Goal: Task Accomplishment & Management: Use online tool/utility

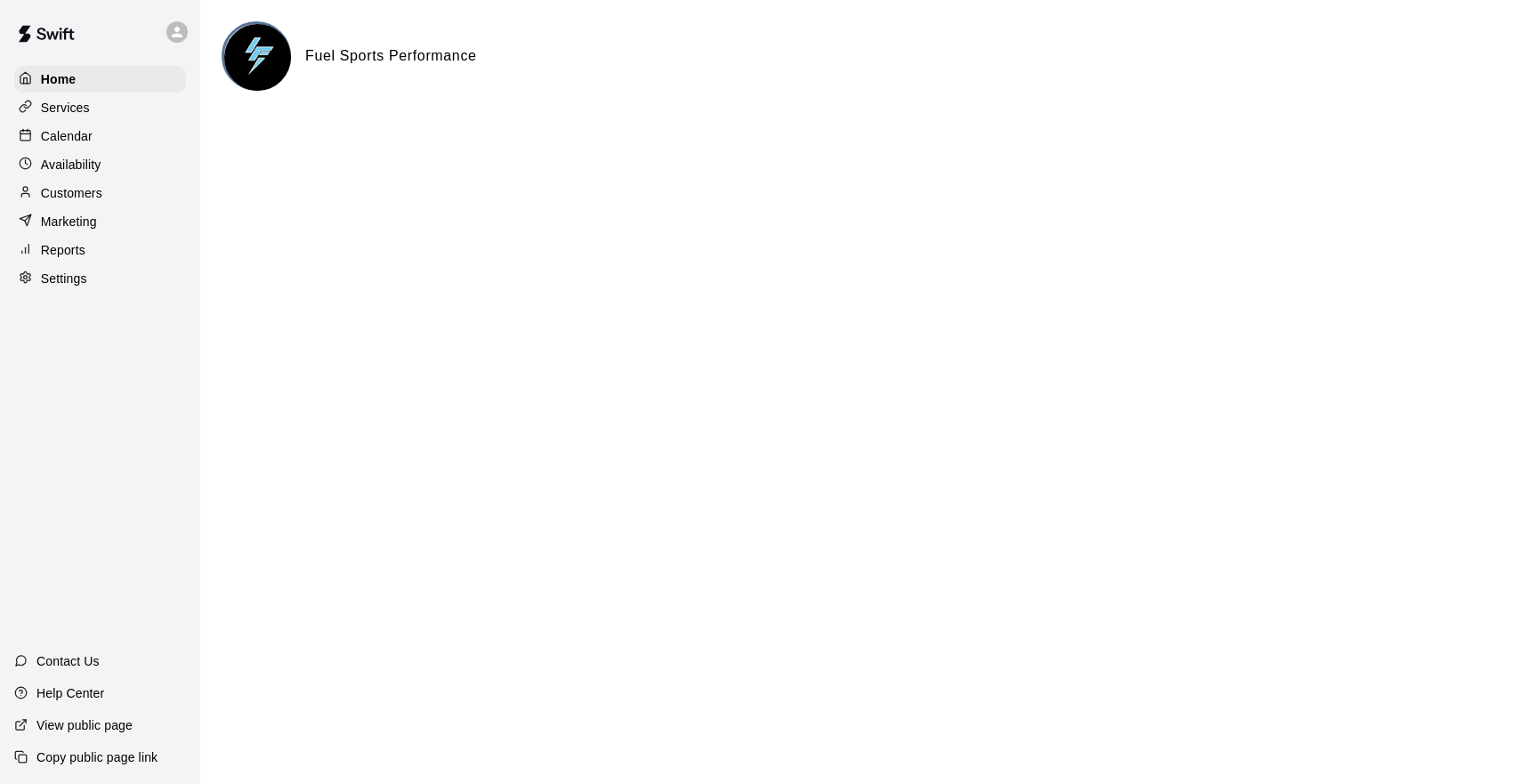
click at [71, 191] on p "Customers" at bounding box center [71, 193] width 61 height 18
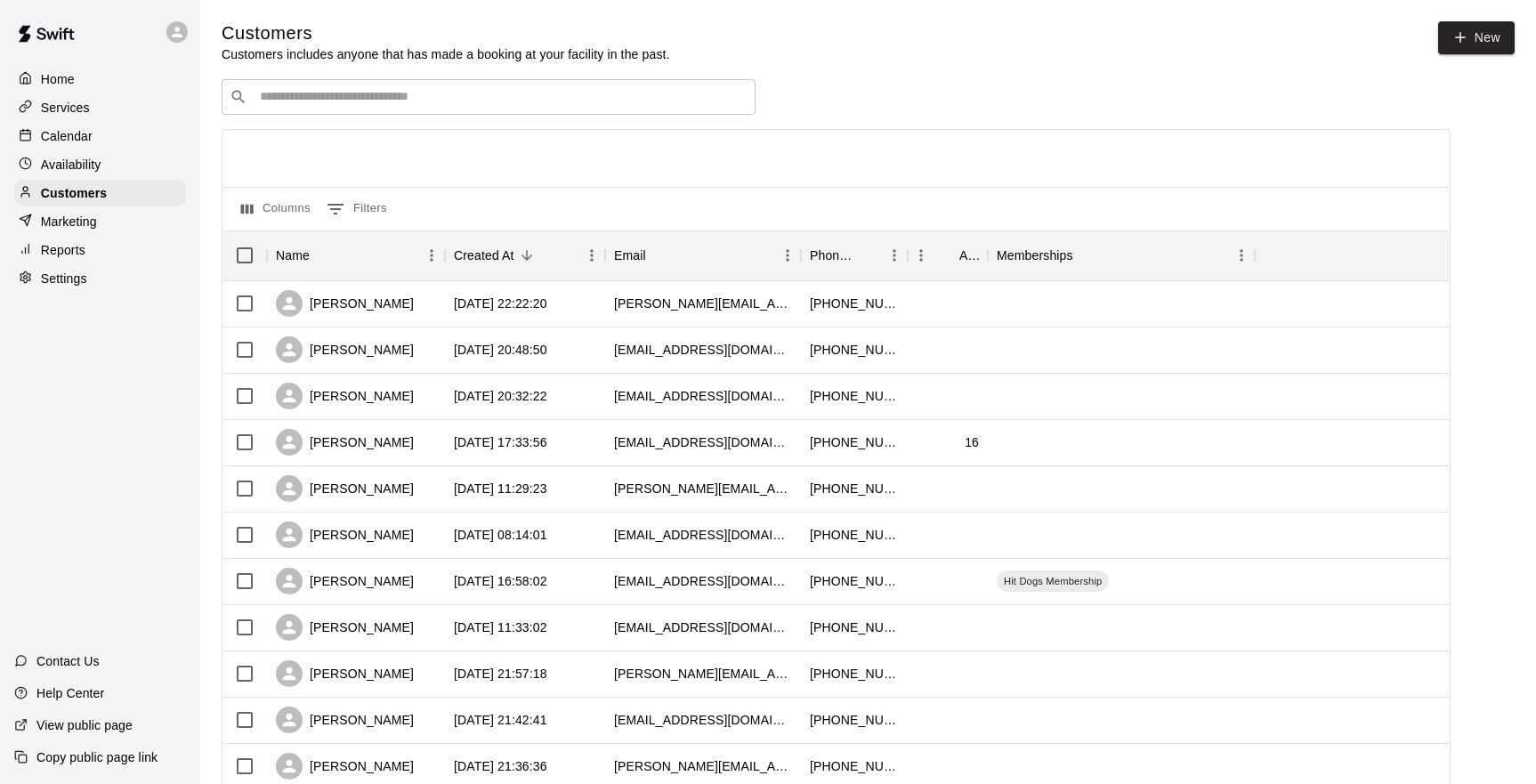
click at [283, 110] on div "​ ​" at bounding box center [489, 97] width 534 height 36
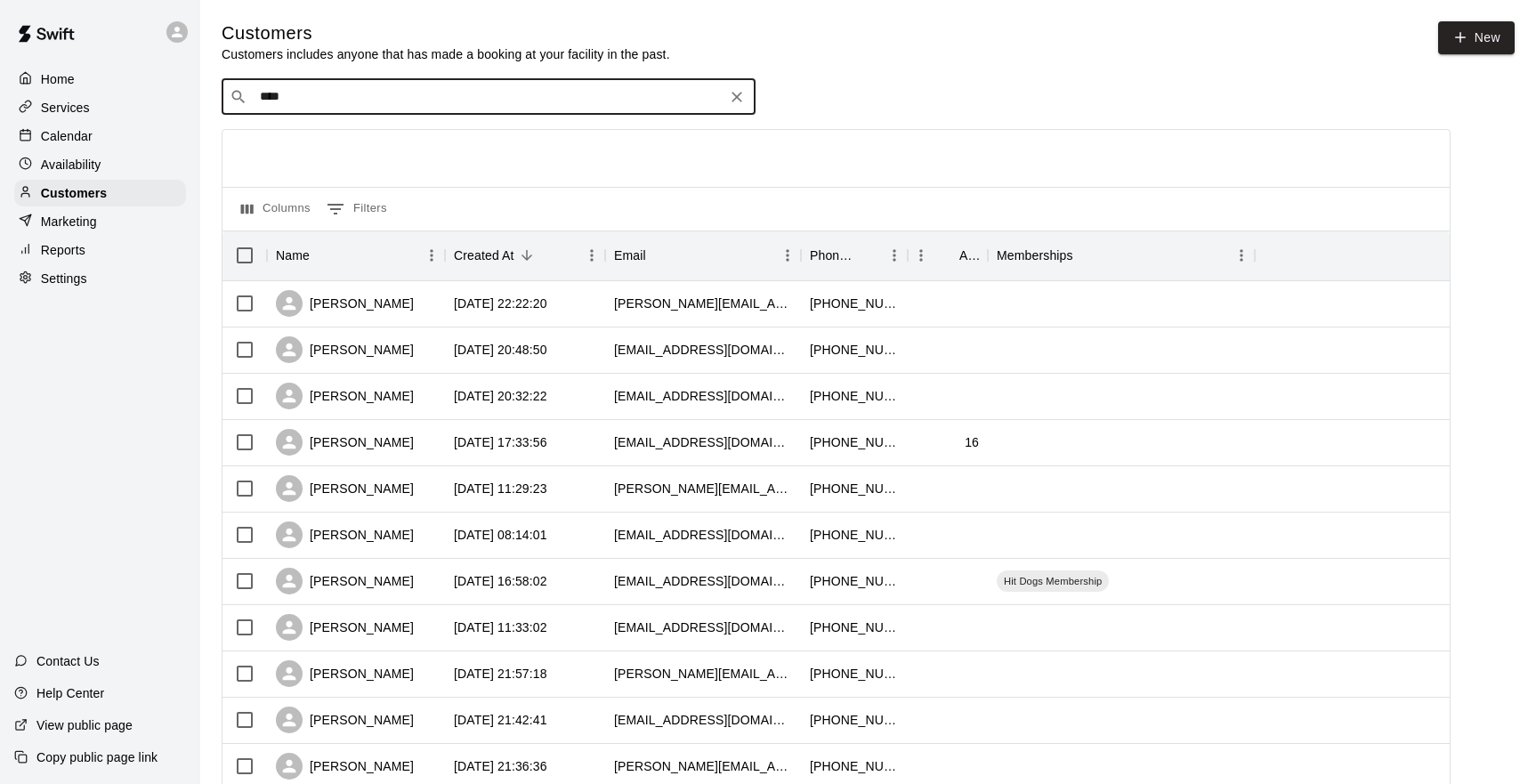
type input "*****"
click at [282, 148] on div "[PERSON_NAME] [EMAIL_ADDRESS][DOMAIN_NAME]" at bounding box center [367, 144] width 191 height 38
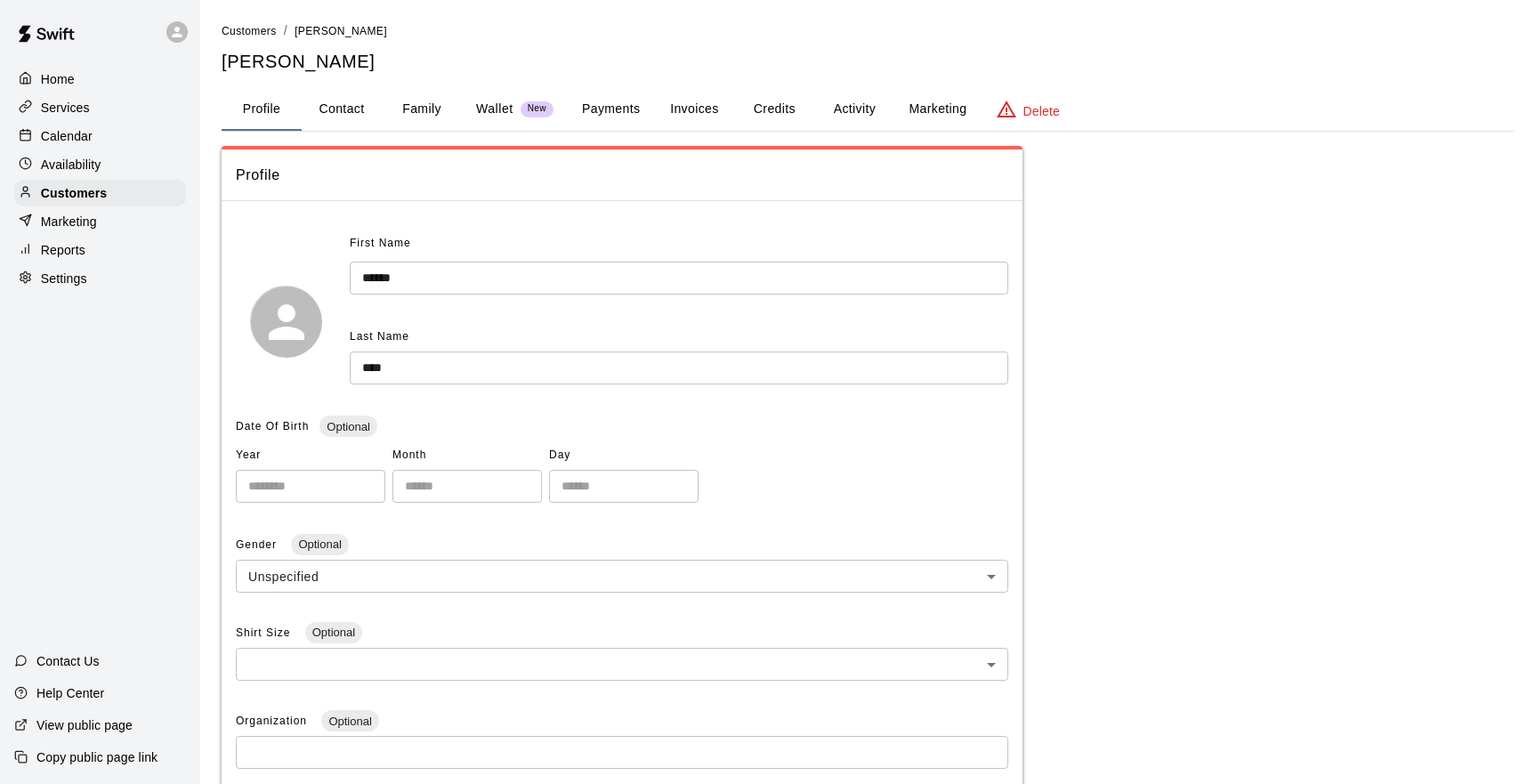
click at [858, 110] on button "Activity" at bounding box center [854, 109] width 80 height 43
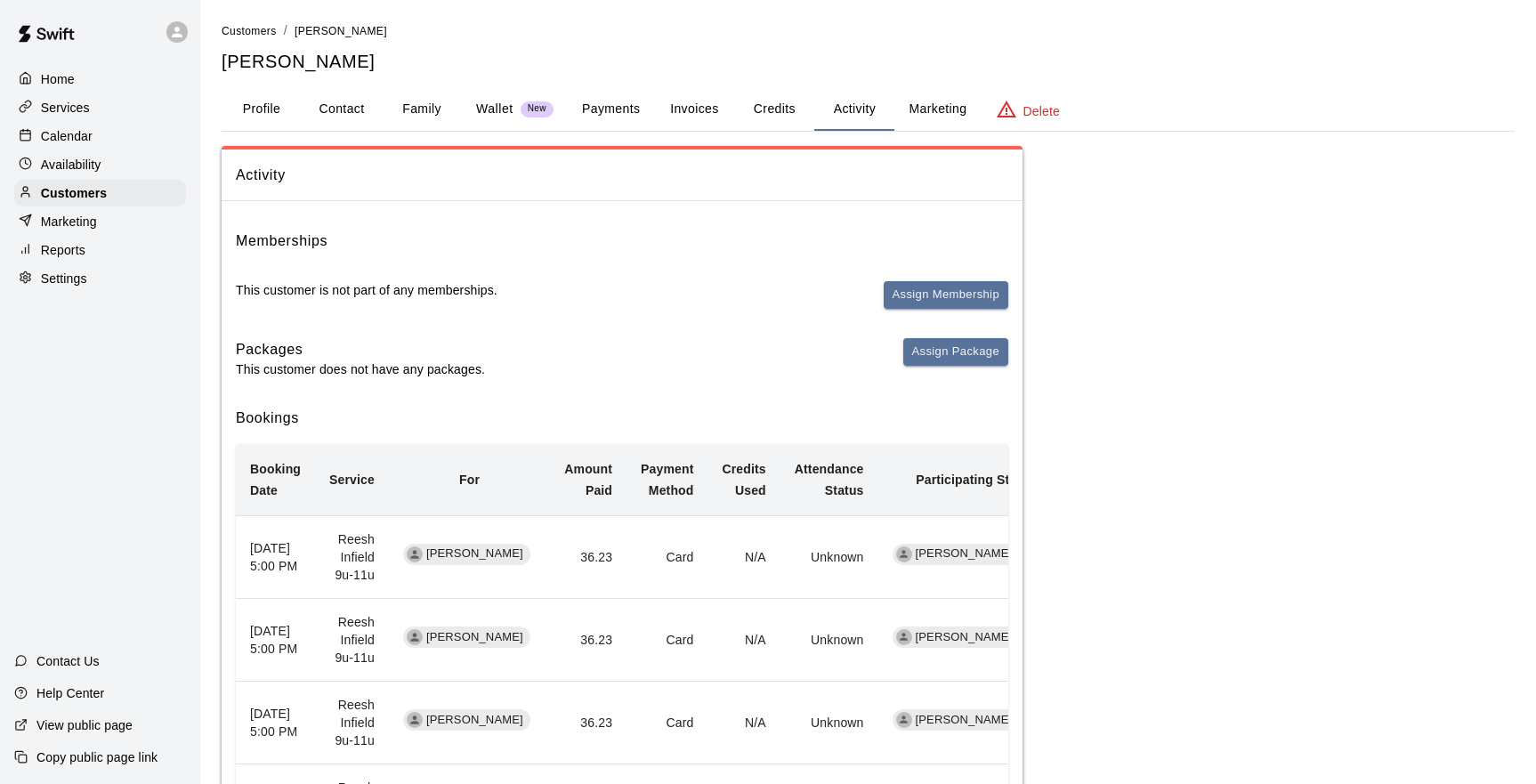
click at [75, 81] on p "Home" at bounding box center [58, 79] width 34 height 18
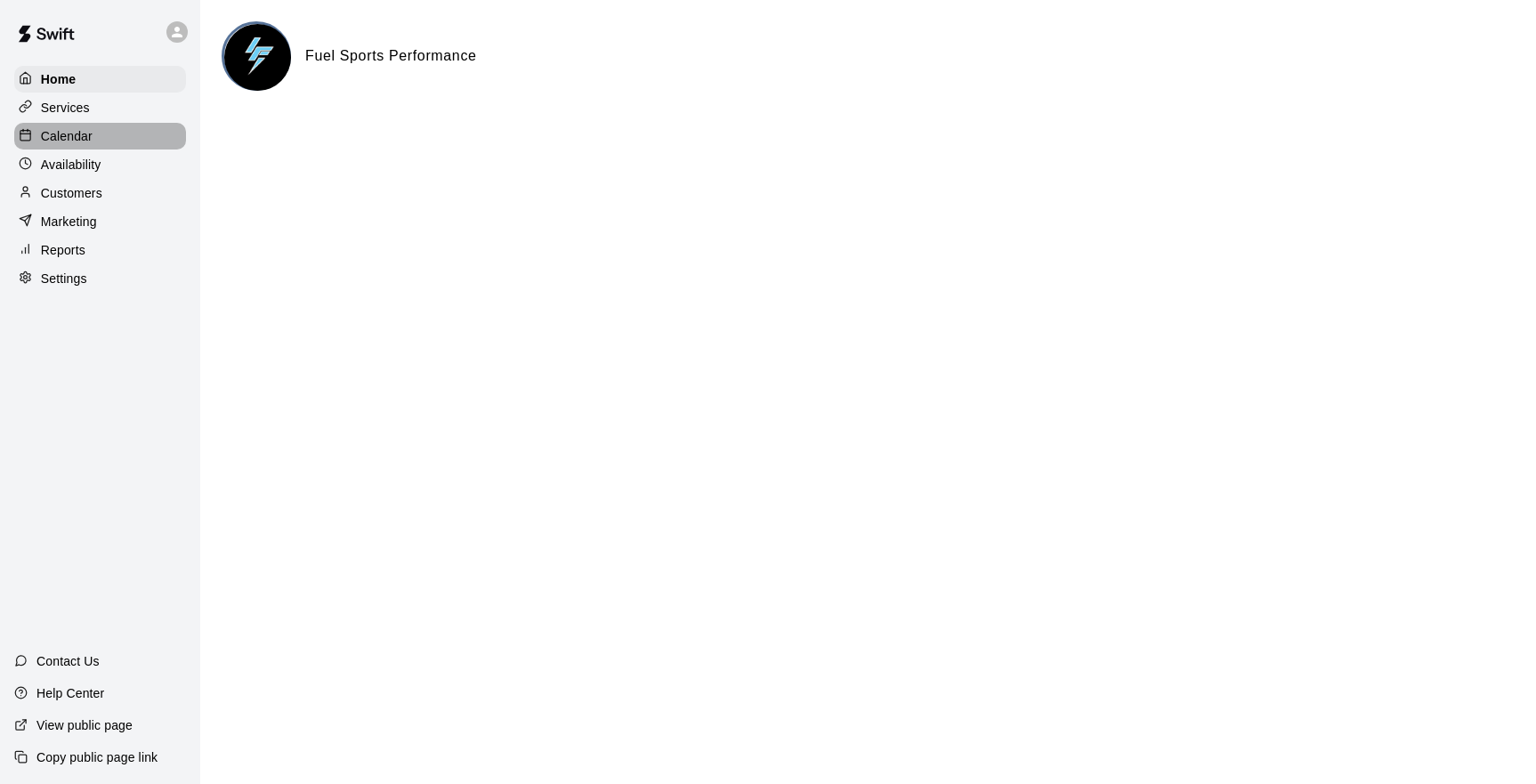
click at [53, 134] on p "Calendar" at bounding box center [67, 136] width 52 height 18
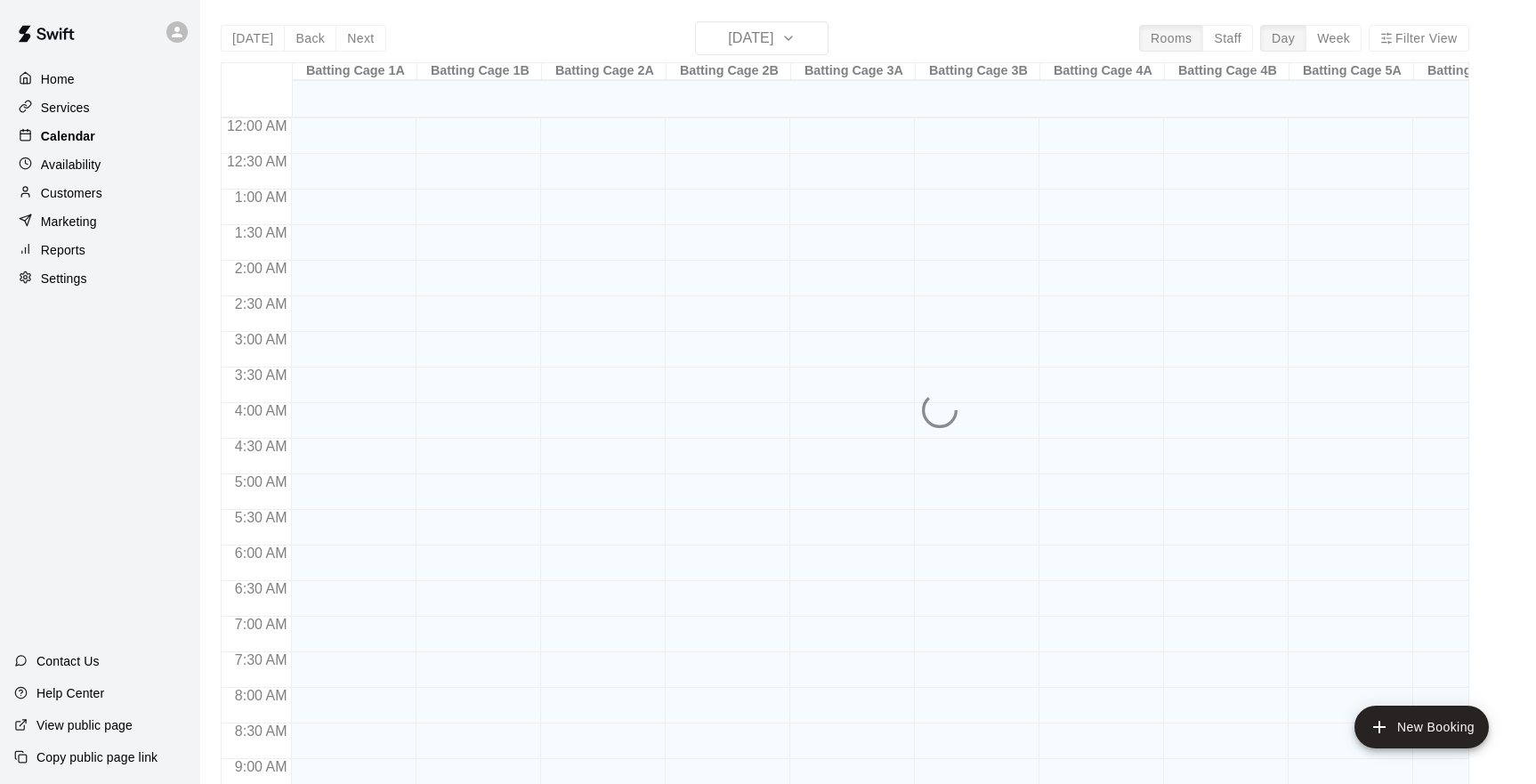
scroll to position [946, 0]
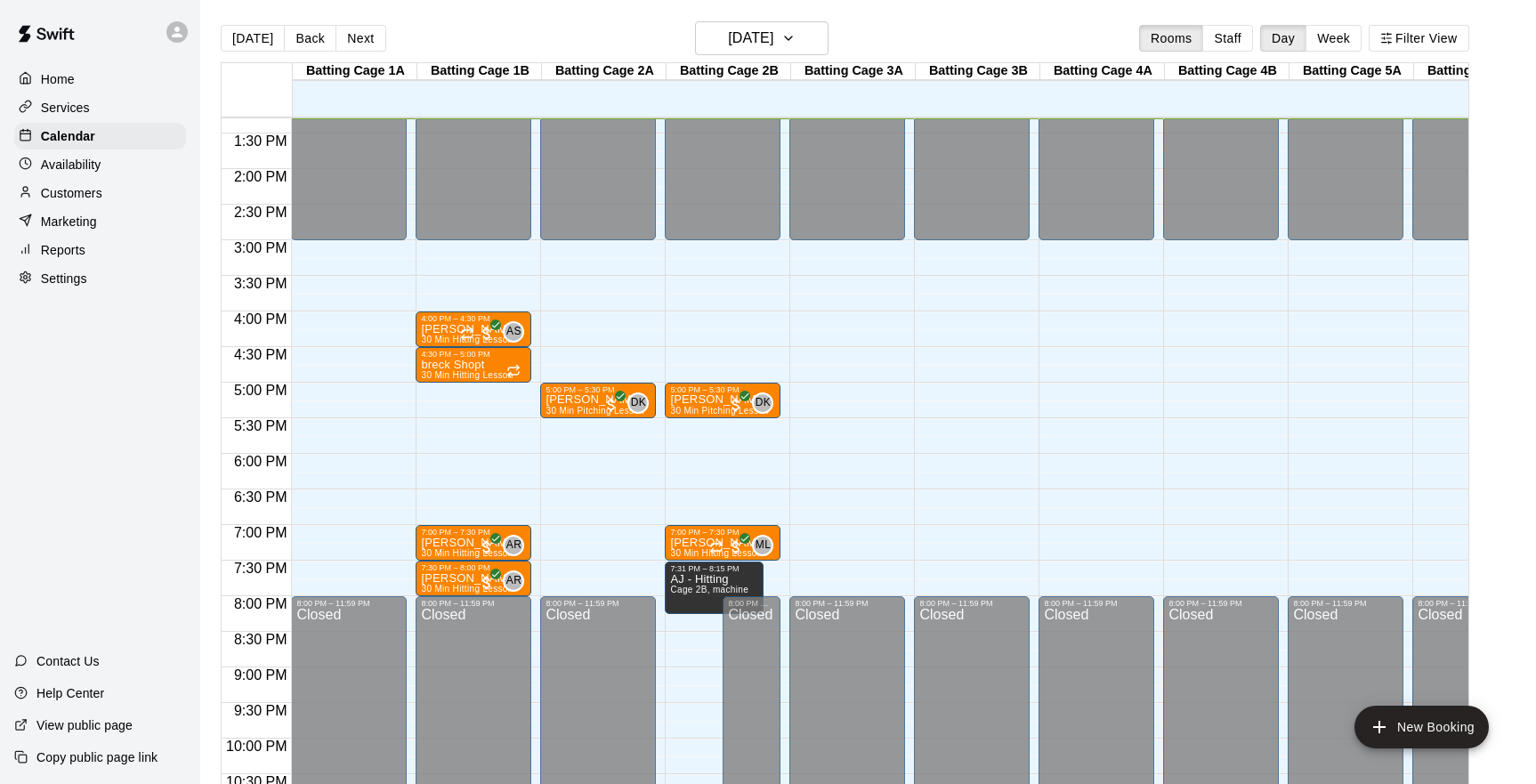
click at [54, 191] on p "Customers" at bounding box center [71, 193] width 61 height 18
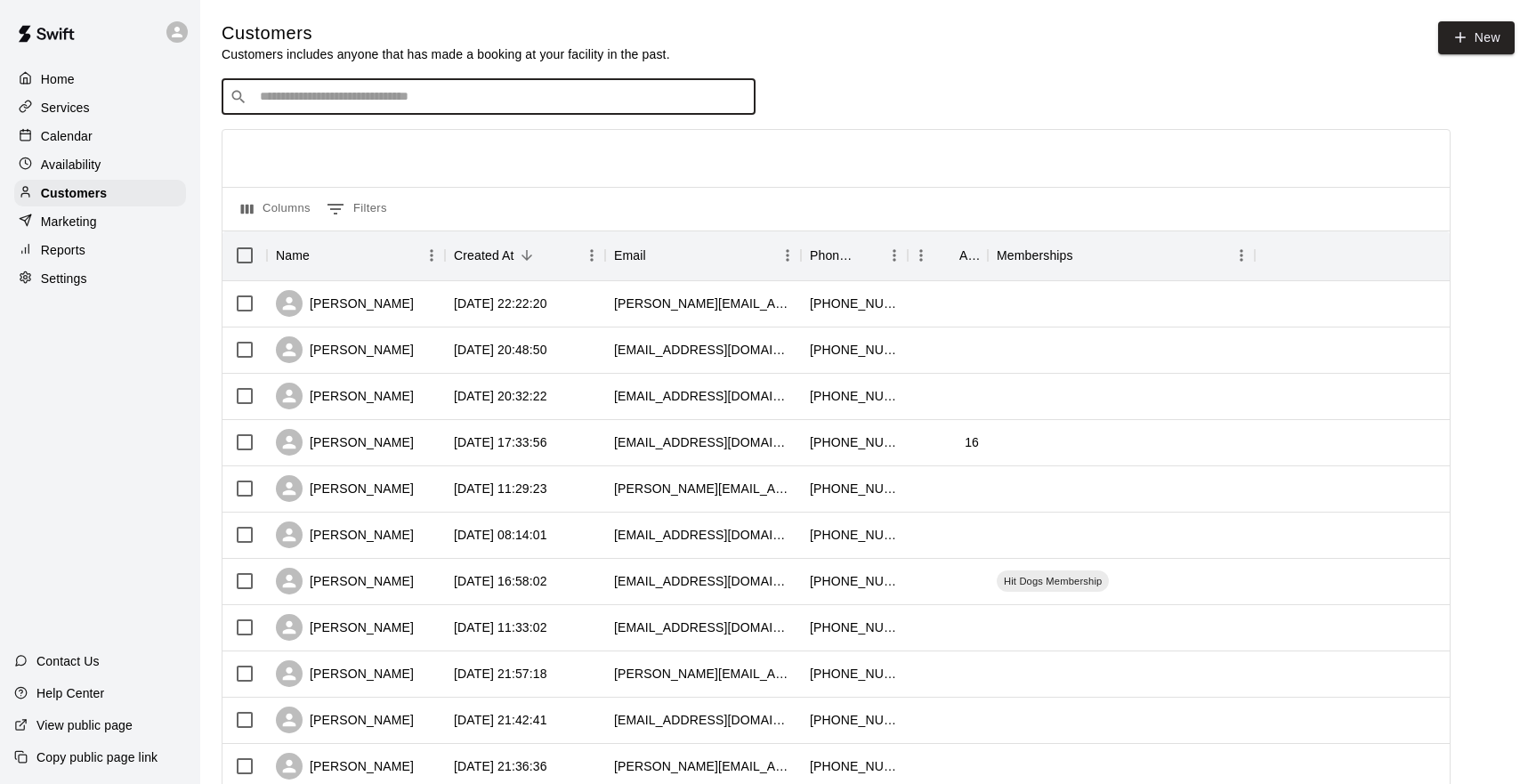
click at [261, 102] on input "Search customers by name or email" at bounding box center [501, 97] width 493 height 18
type input "******"
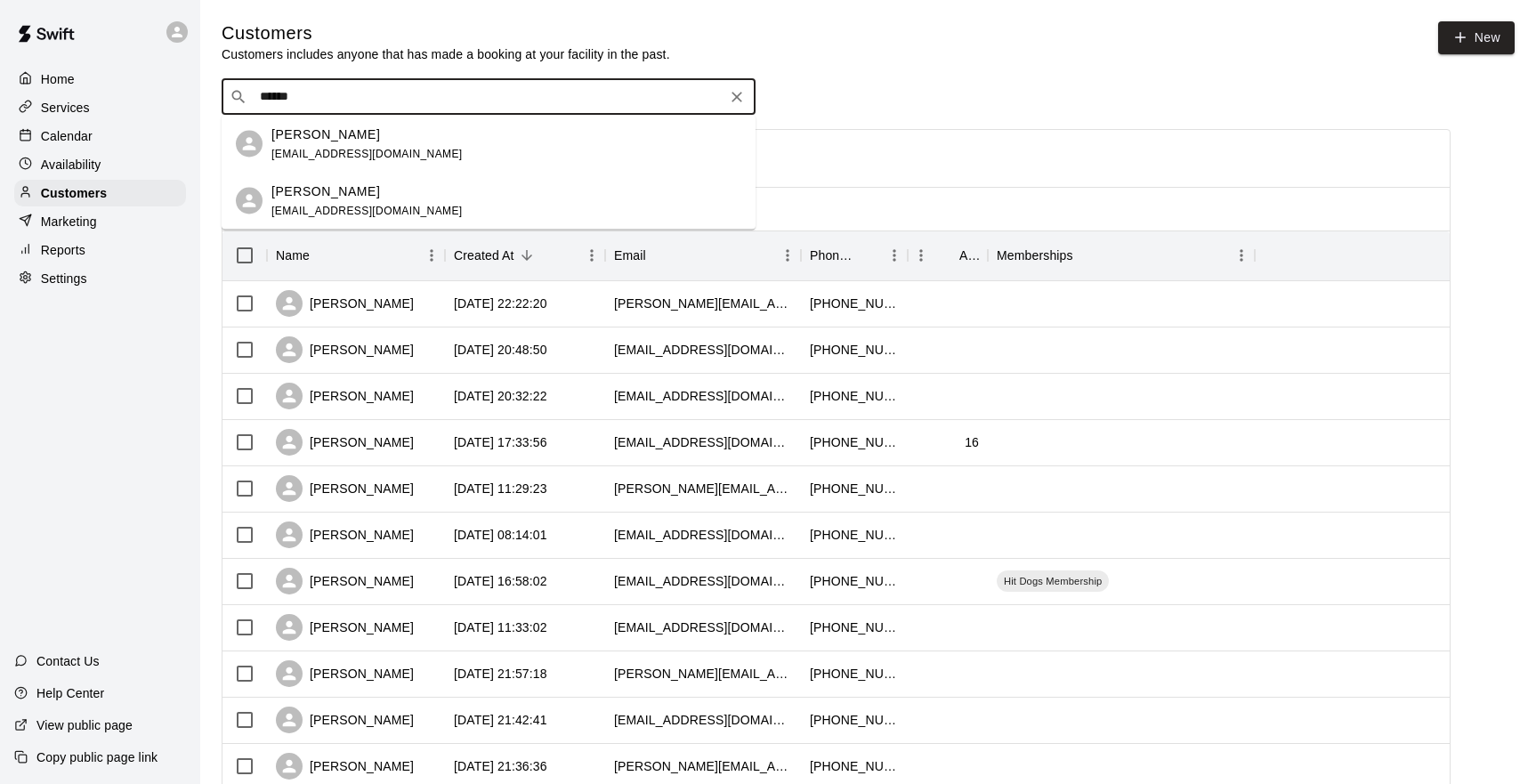
click at [295, 137] on p "[PERSON_NAME]" at bounding box center [326, 134] width 109 height 19
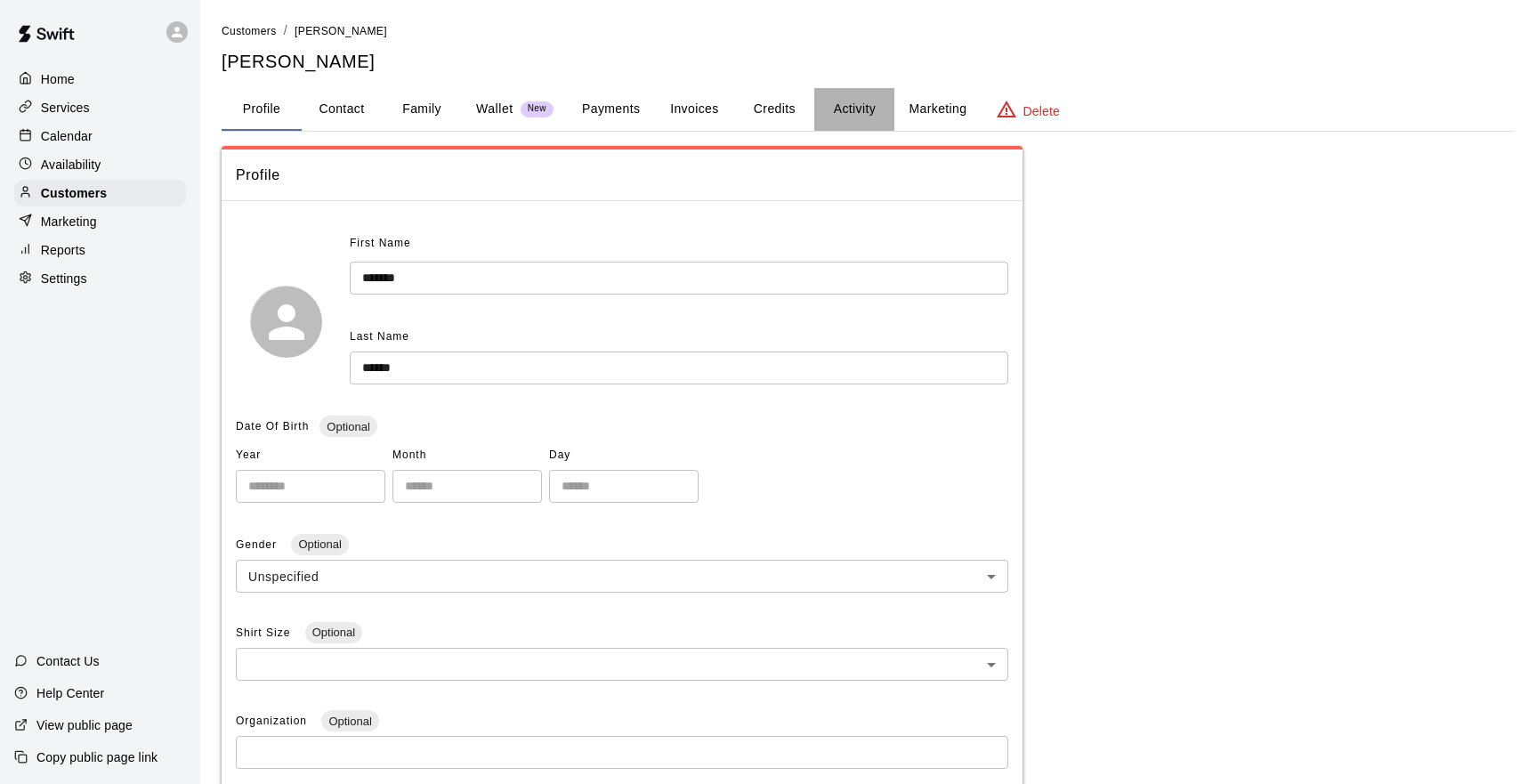
click at [840, 107] on button "Activity" at bounding box center [854, 109] width 80 height 43
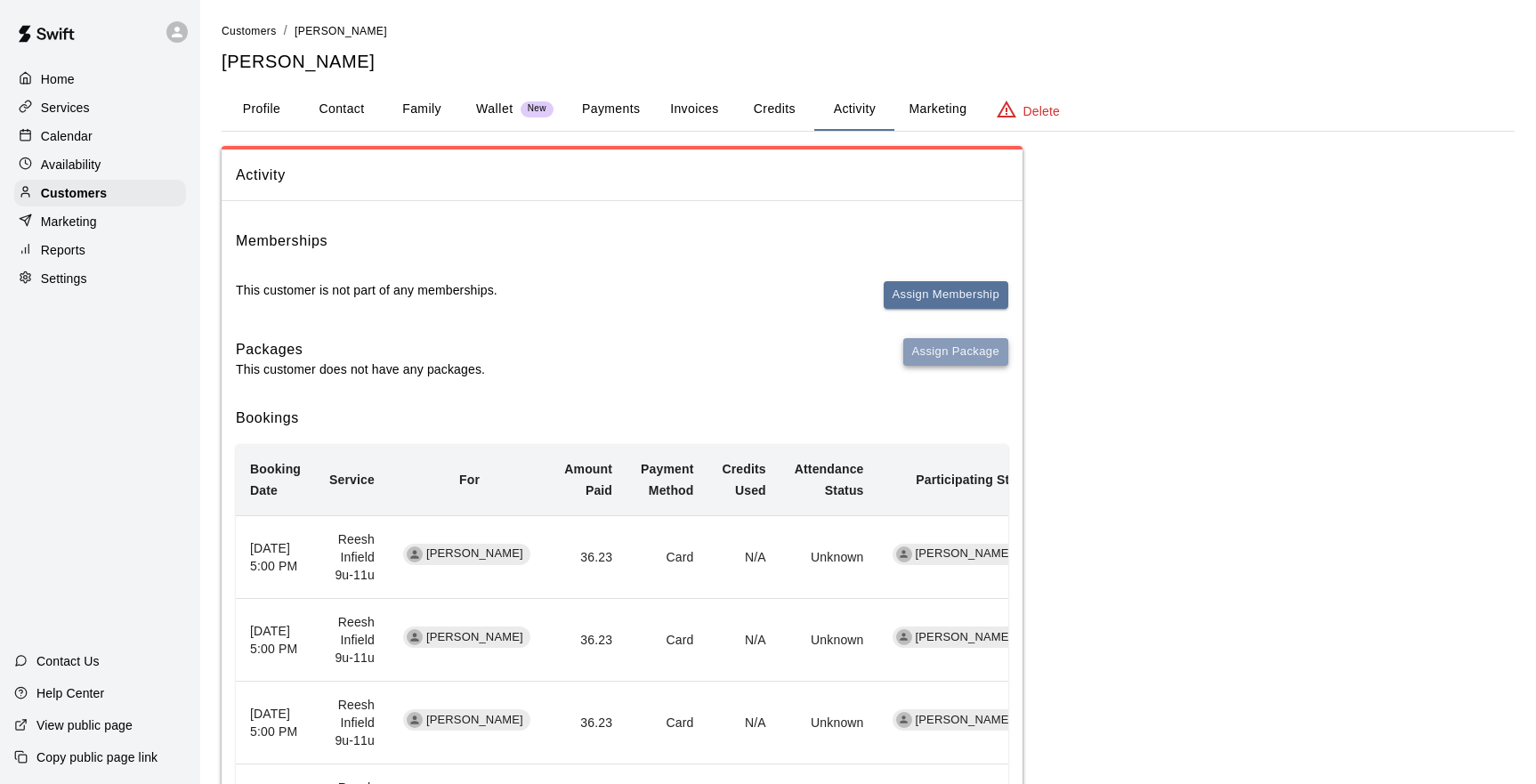
click at [922, 346] on button "Assign Package" at bounding box center [955, 352] width 105 height 28
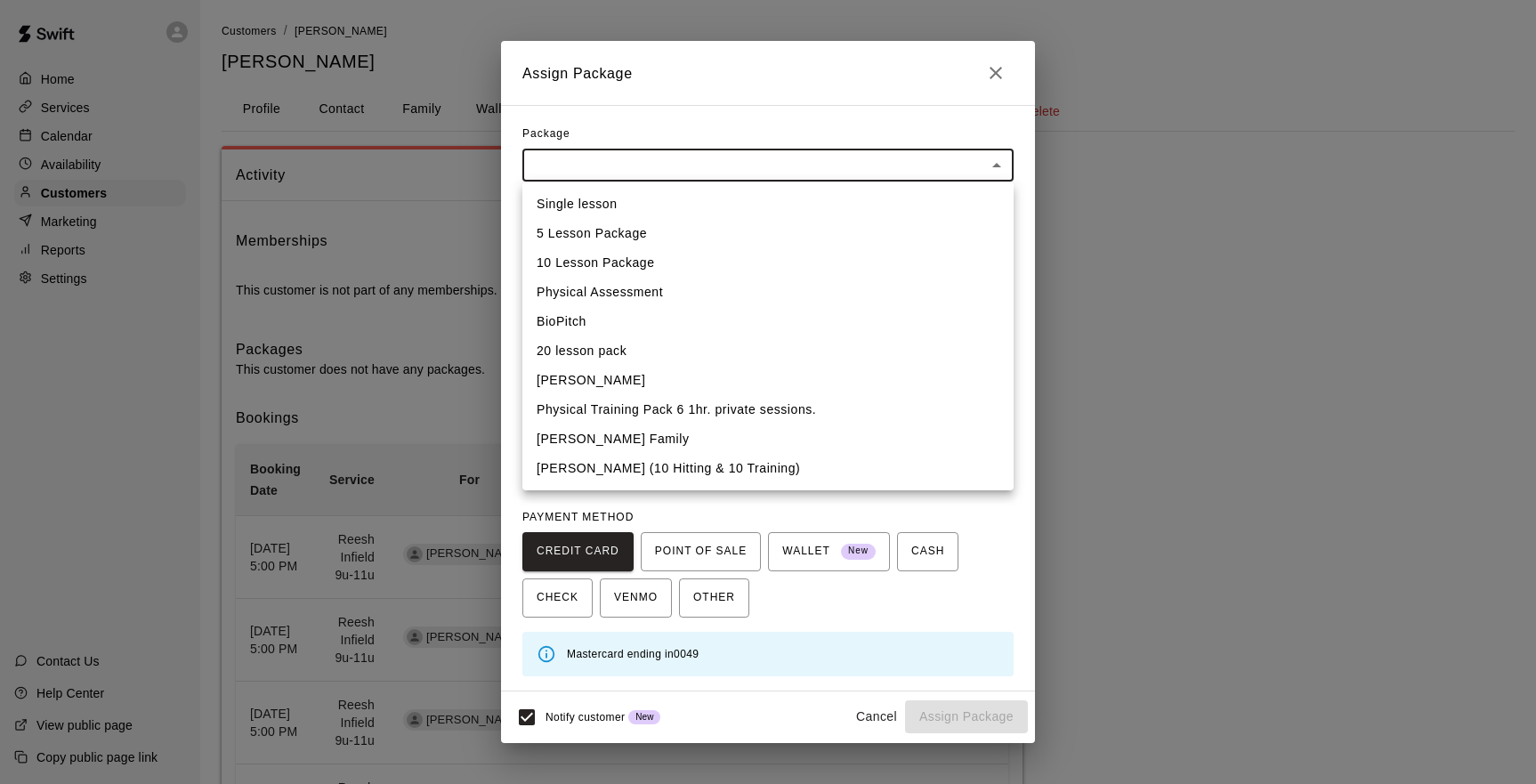
click at [573, 166] on body "Home Services Calendar Availability Customers Marketing Reports Settings Contac…" at bounding box center [768, 639] width 1536 height 1279
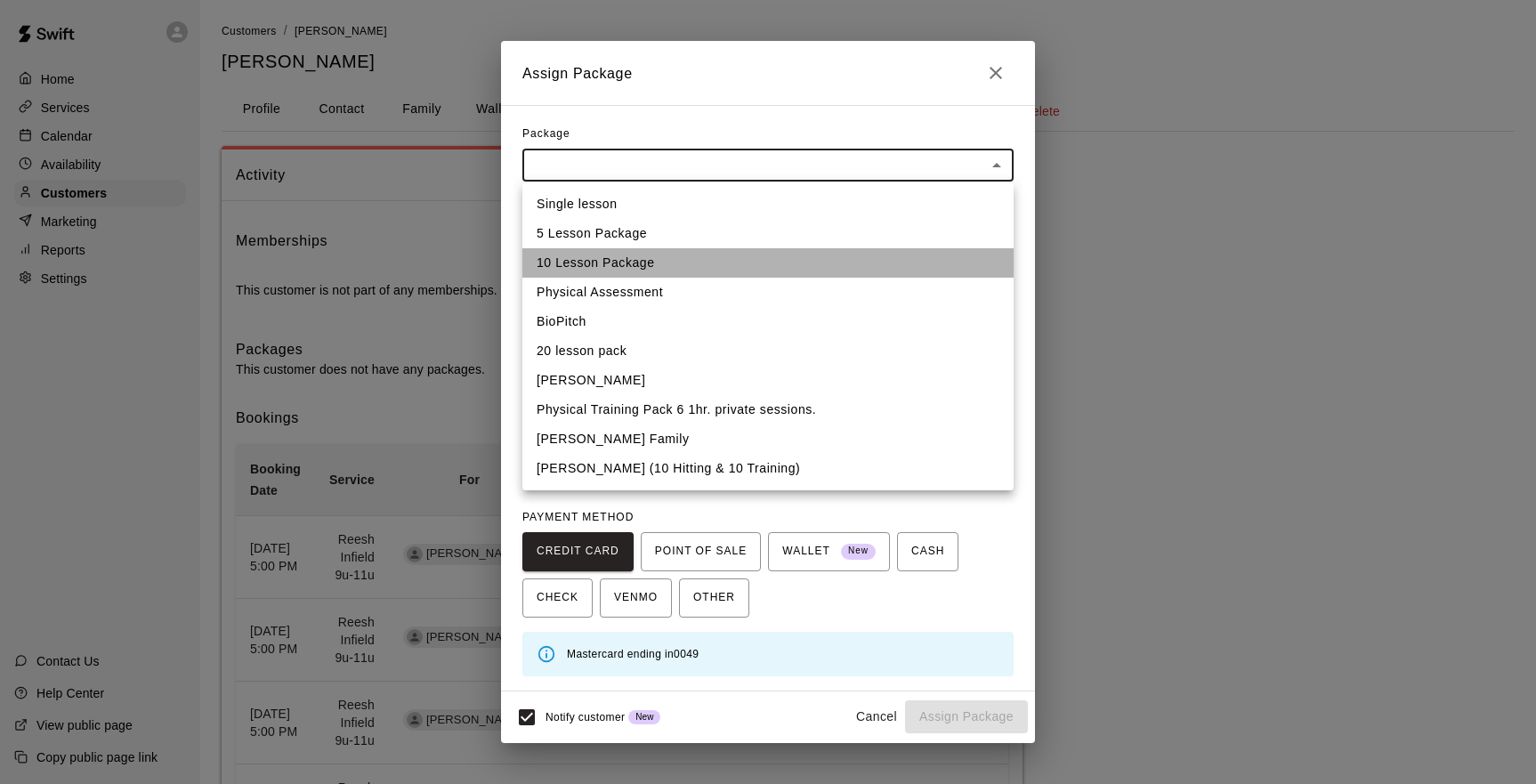
click at [557, 254] on li "10 Lesson Package" at bounding box center [768, 262] width 492 height 29
type input "**********"
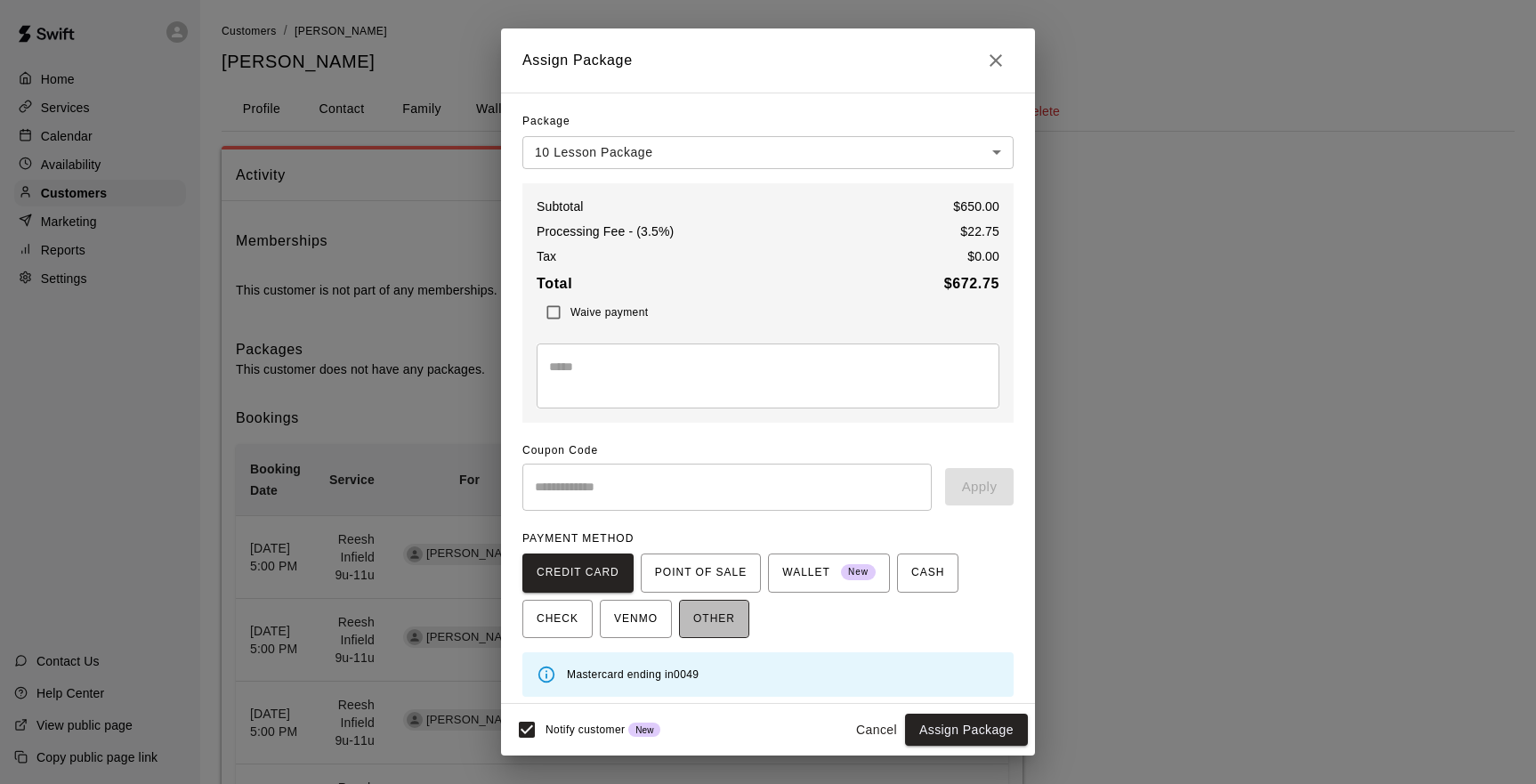
click at [725, 620] on span "OTHER" at bounding box center [715, 619] width 42 height 28
click at [948, 725] on button "Assign Package" at bounding box center [966, 729] width 123 height 33
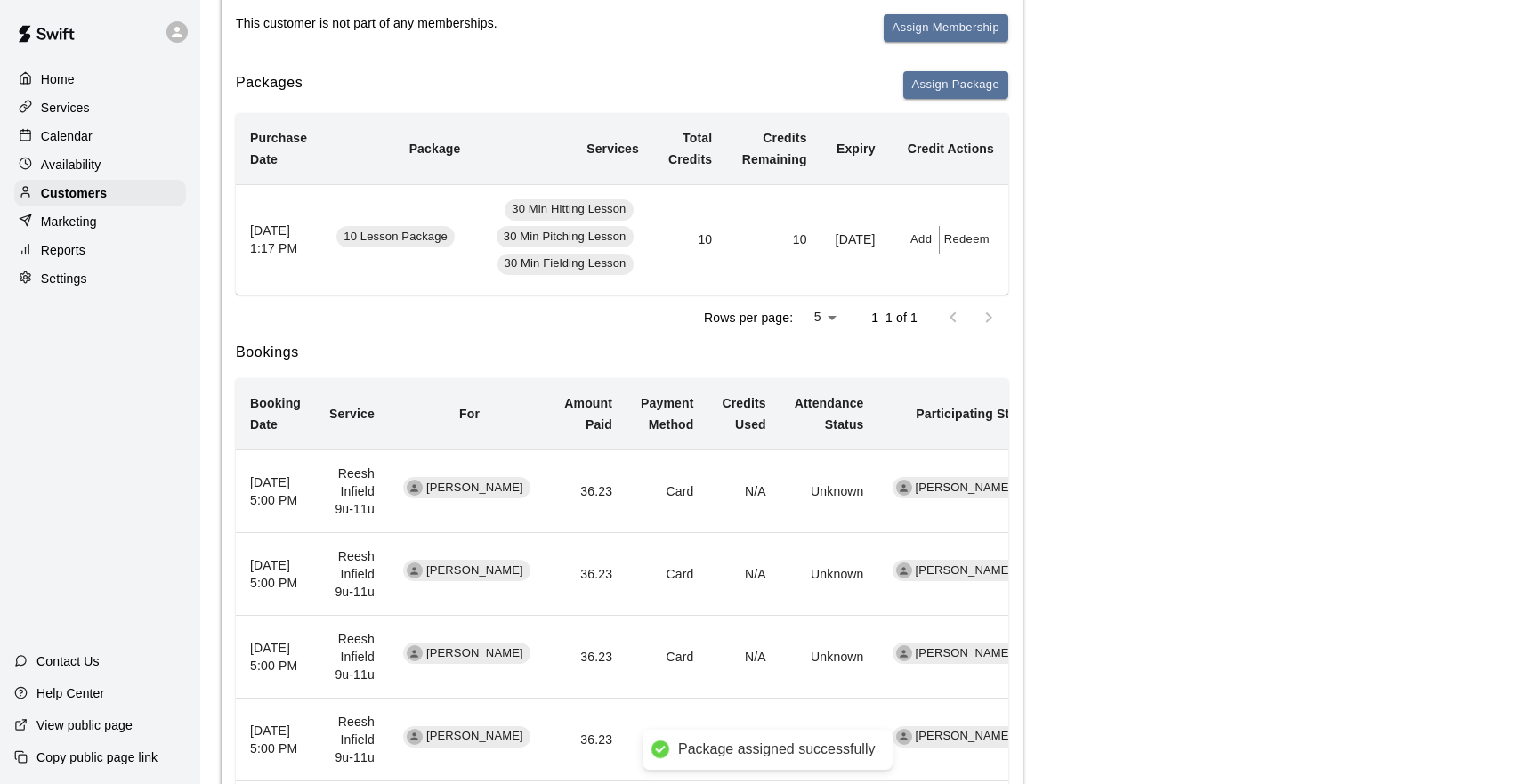
scroll to position [245, 0]
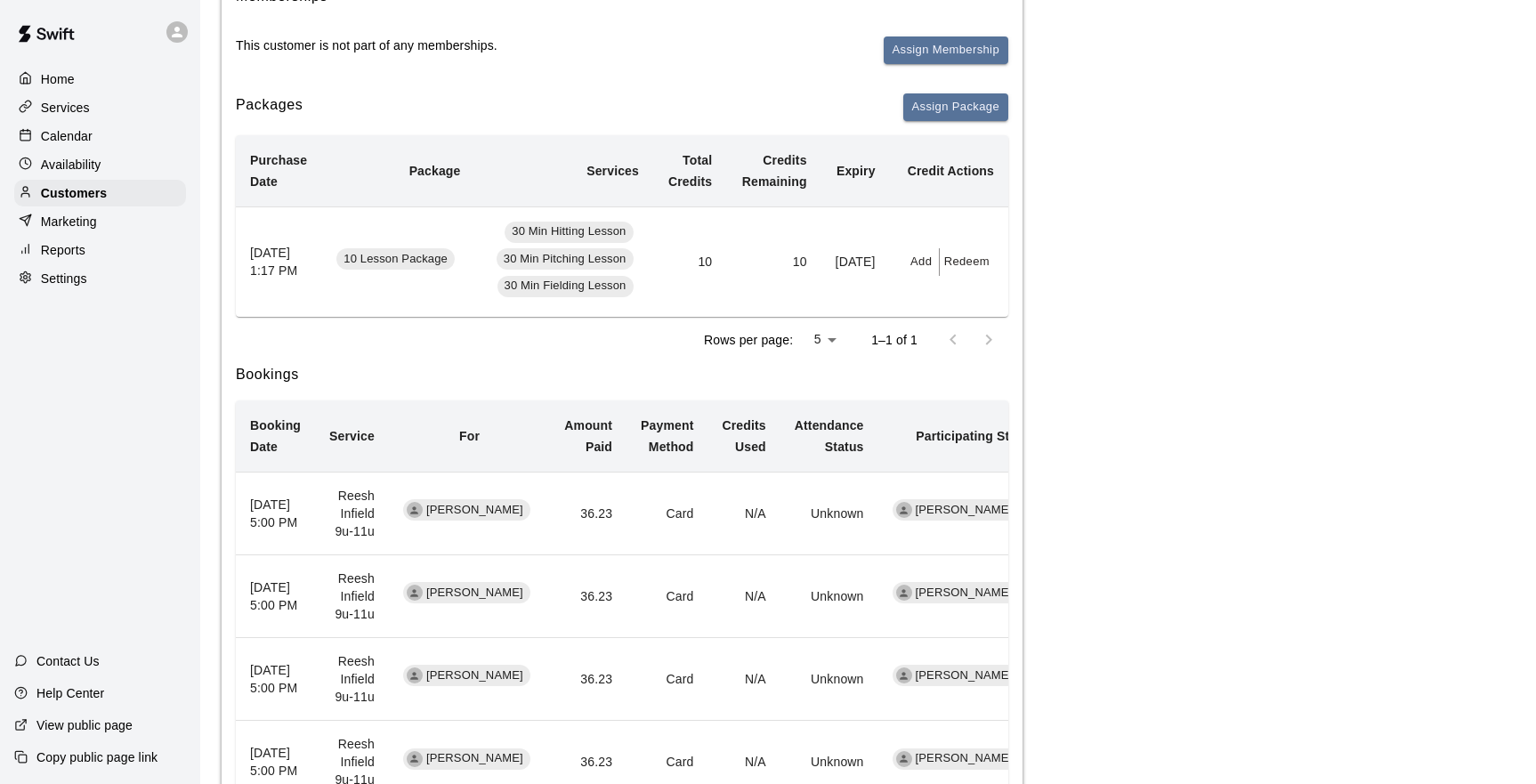
click at [950, 256] on button "Redeem" at bounding box center [966, 262] width 54 height 28
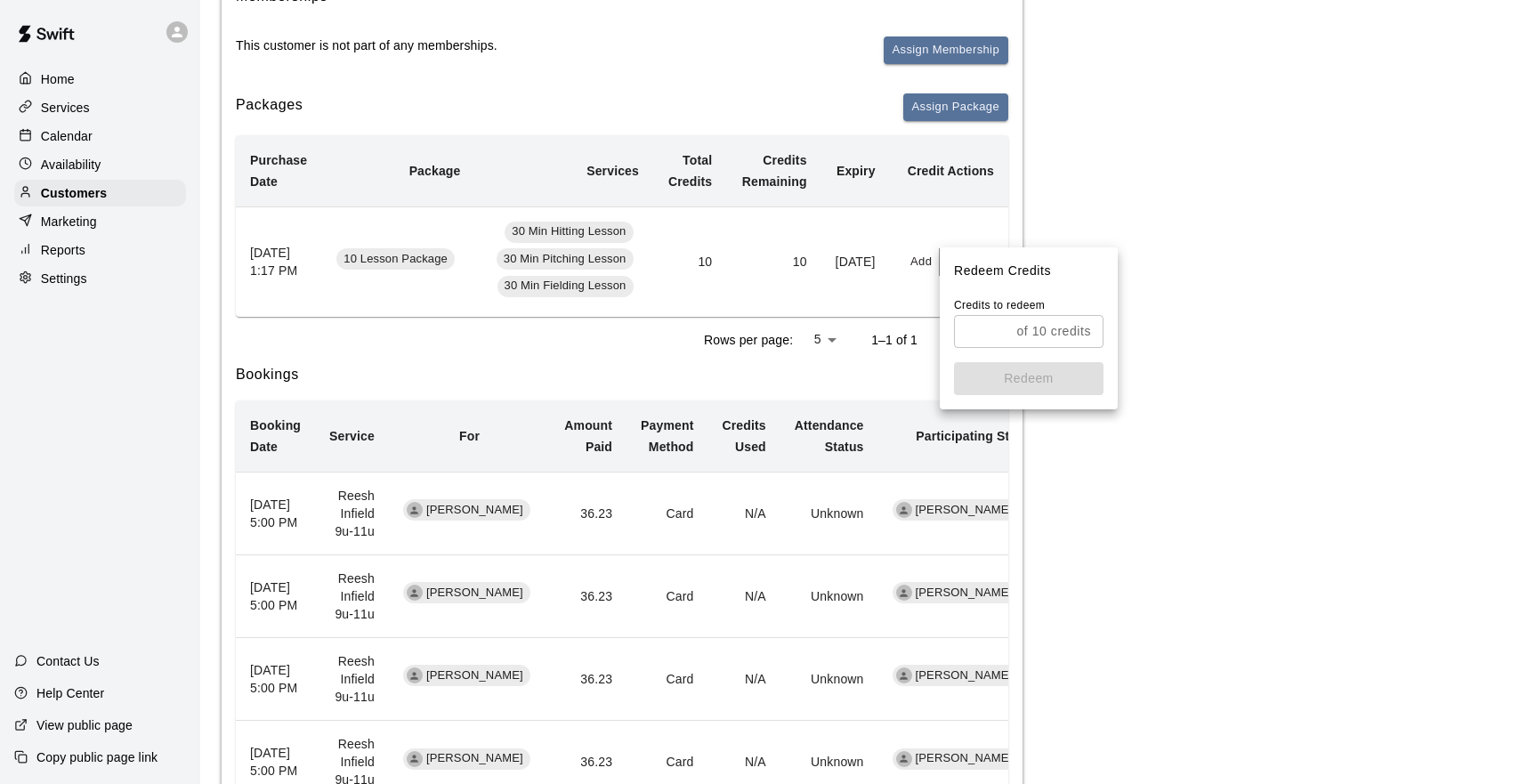
click at [1028, 329] on p "of 10 credits" at bounding box center [1053, 331] width 75 height 19
click at [1096, 341] on div "of 10 credits ​" at bounding box center [1029, 331] width 150 height 33
type input "*"
click at [1059, 371] on button "Redeem" at bounding box center [1029, 378] width 150 height 33
